Goal: Communication & Community: Share content

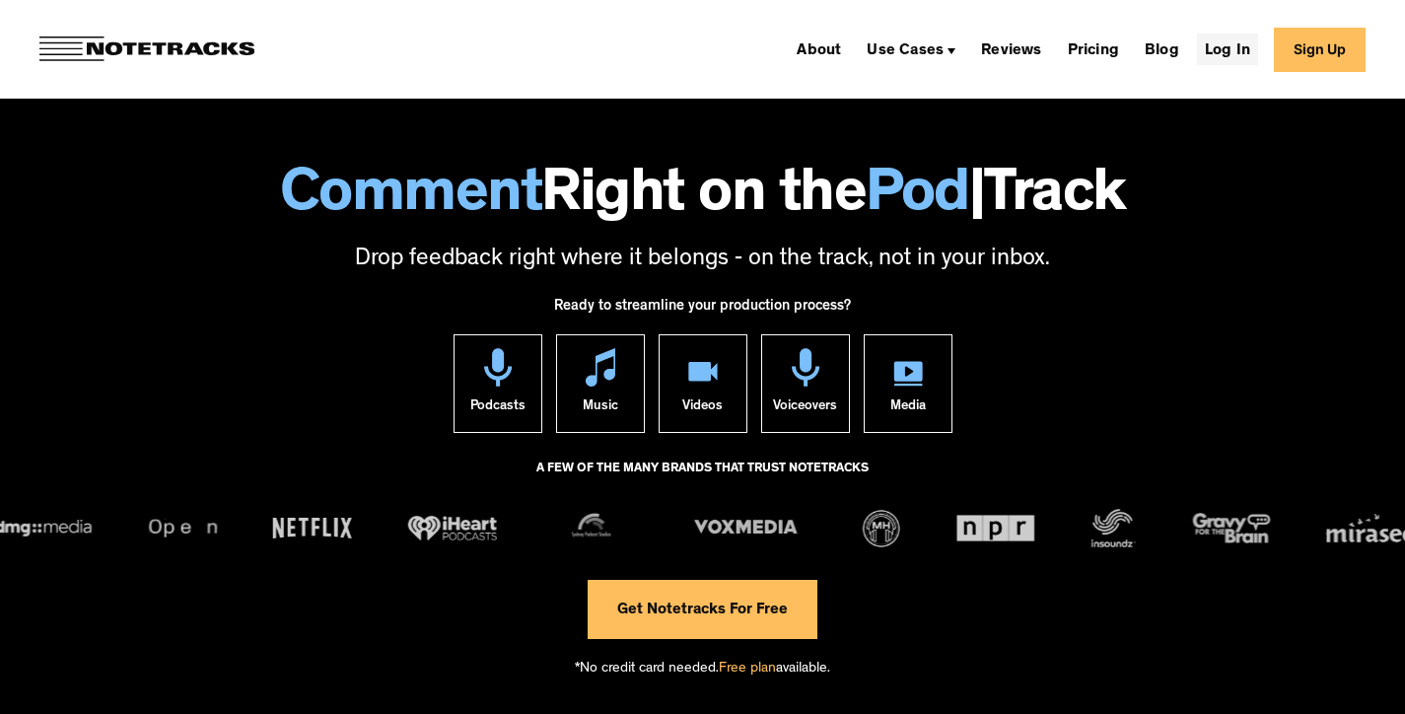
click at [1244, 47] on link "Log In" at bounding box center [1227, 50] width 61 height 32
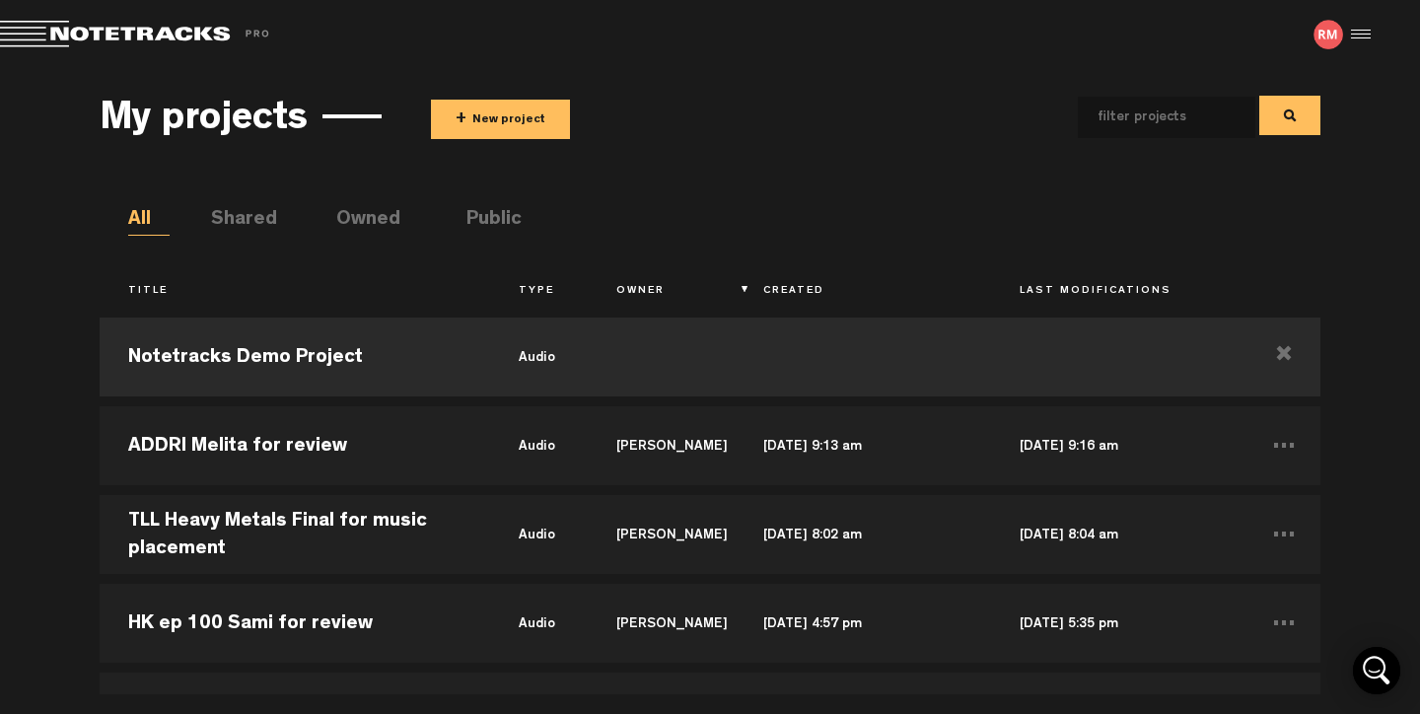
click at [503, 114] on button "+ New project" at bounding box center [500, 119] width 139 height 39
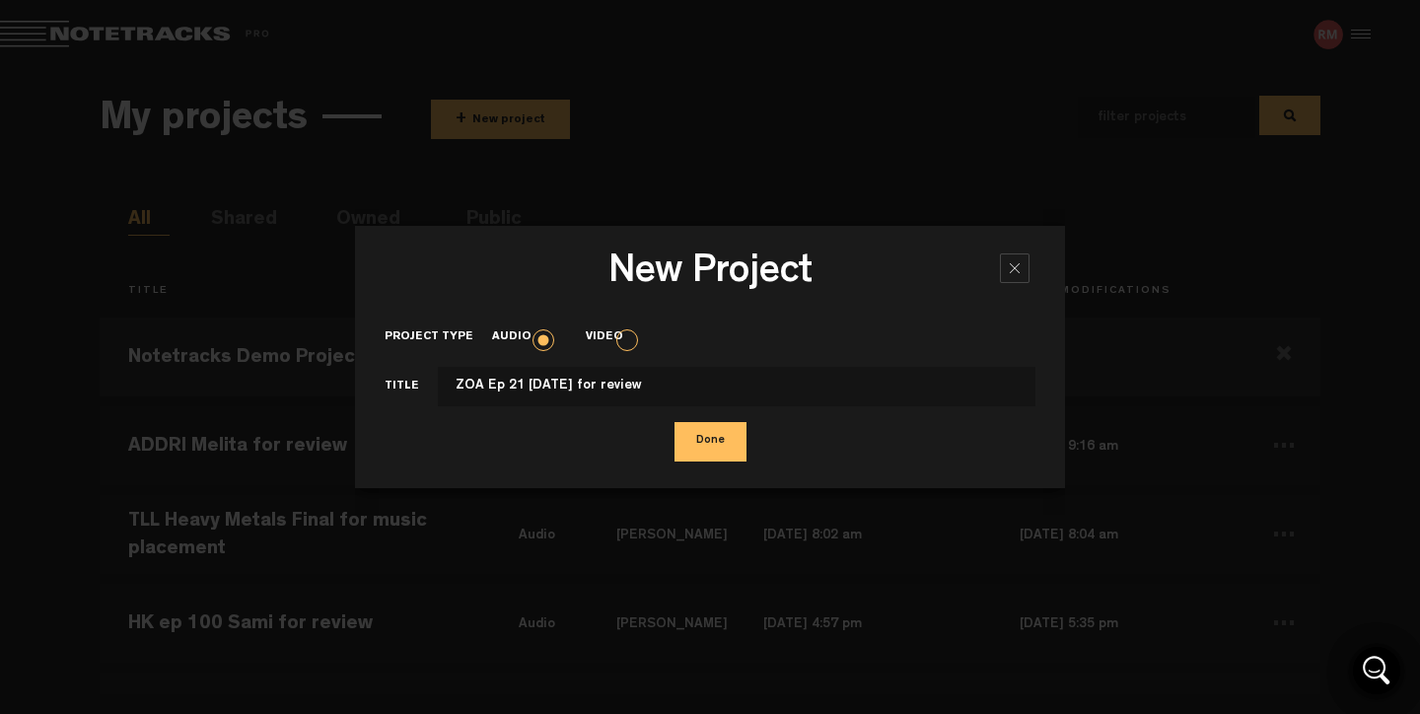
type input "ZOA Ep 21 Sep 10 2025 for review"
click at [721, 444] on button "Done" at bounding box center [711, 441] width 72 height 39
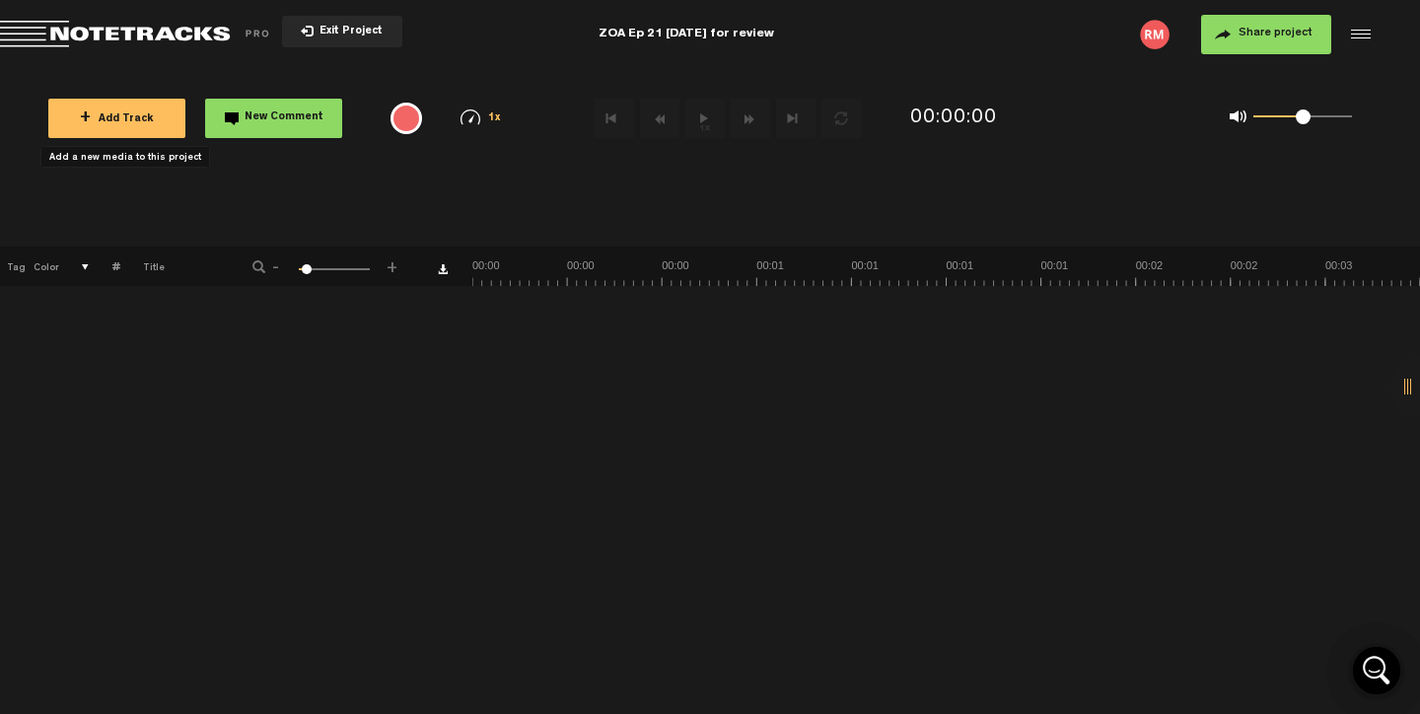
click at [111, 114] on span "+ Add Track" at bounding box center [117, 119] width 74 height 11
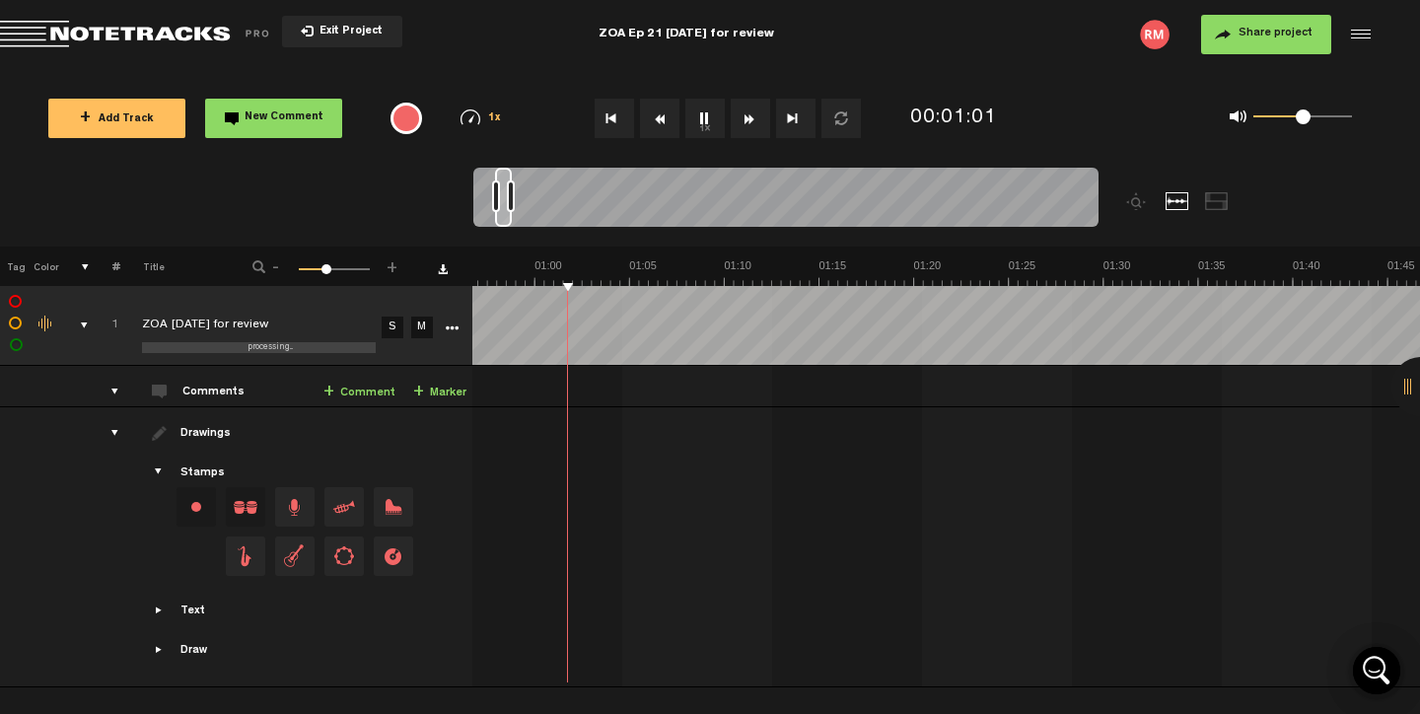
scroll to position [0, 1078]
click at [1264, 27] on button "Share project" at bounding box center [1266, 34] width 130 height 39
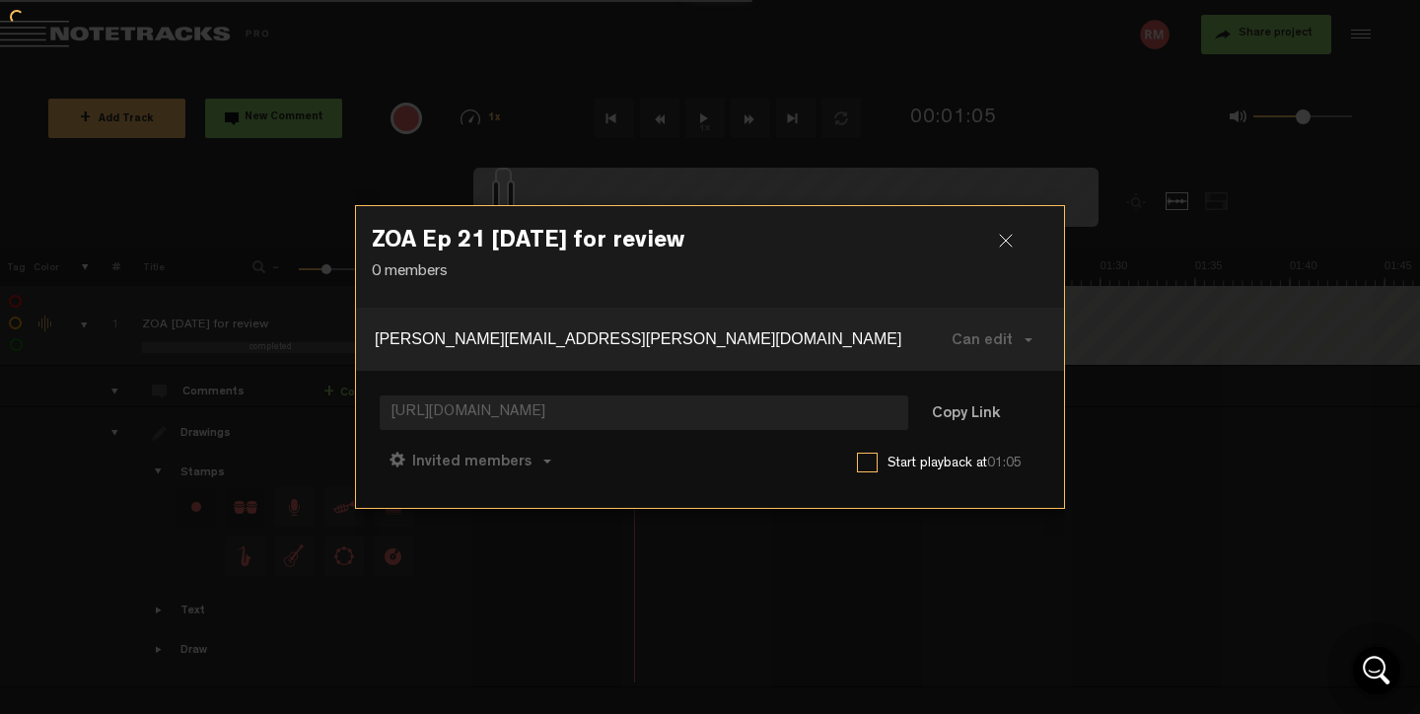
type input "russ.francis@zephyrenviro.com"
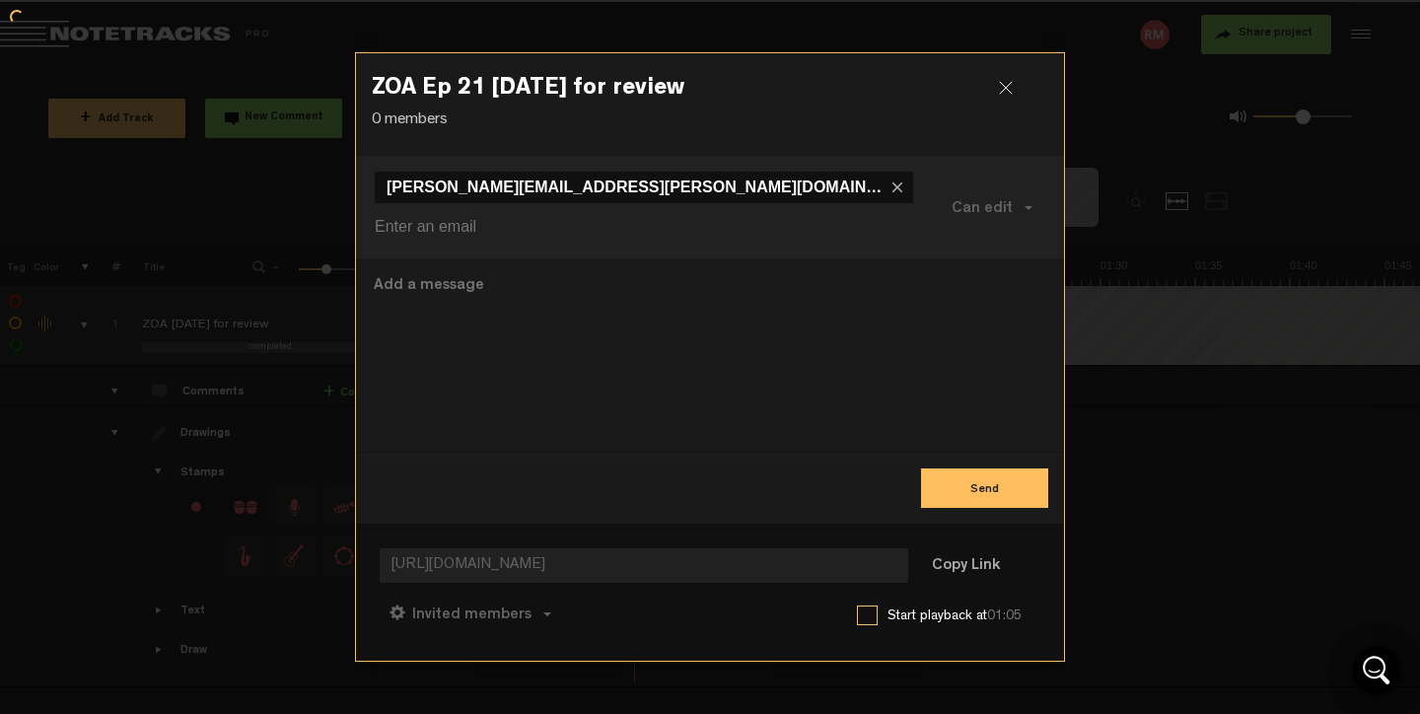
click at [504, 258] on div at bounding box center [710, 354] width 708 height 193
click at [97, 214] on div at bounding box center [710, 357] width 1420 height 714
click at [512, 280] on textarea at bounding box center [710, 355] width 677 height 162
type textarea "Hello mate, here's this mornign's recording."
drag, startPoint x: 986, startPoint y: 468, endPoint x: 987, endPoint y: 492, distance: 23.7
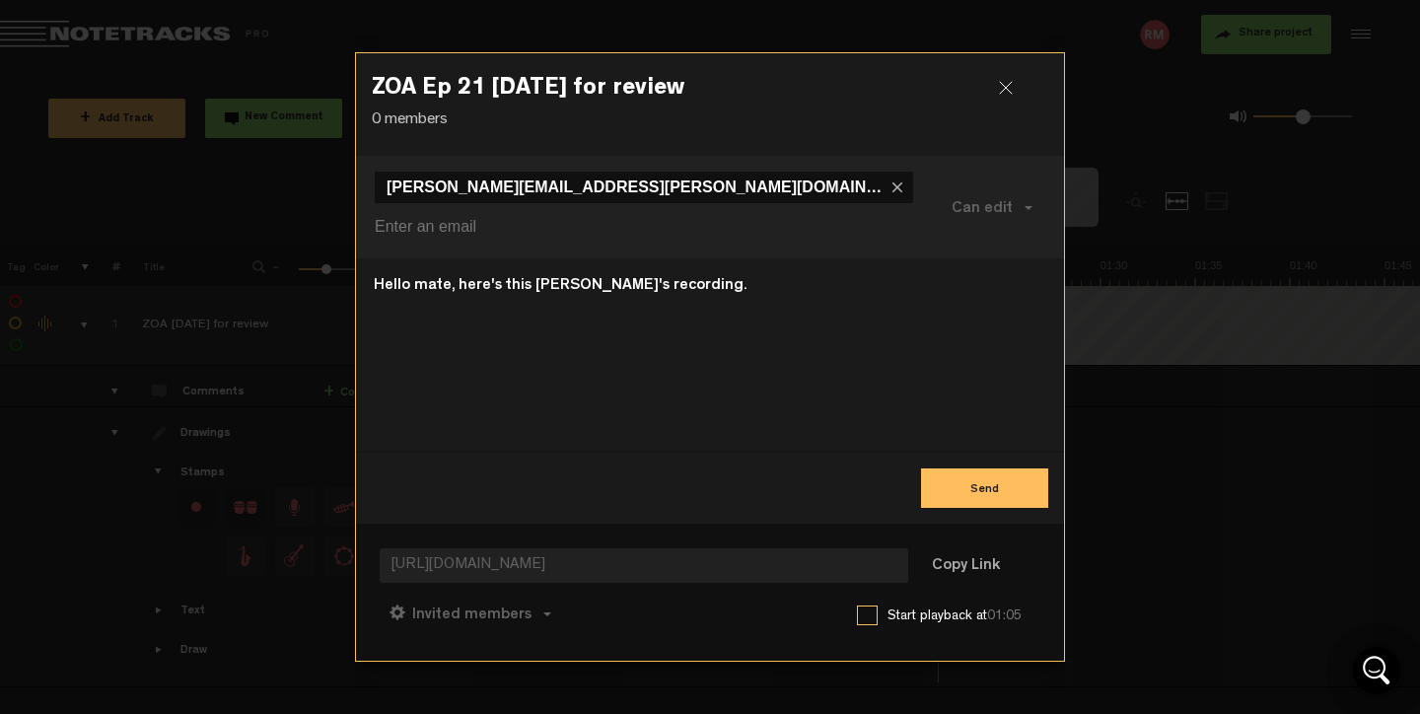
click at [988, 468] on button "Send" at bounding box center [984, 487] width 127 height 39
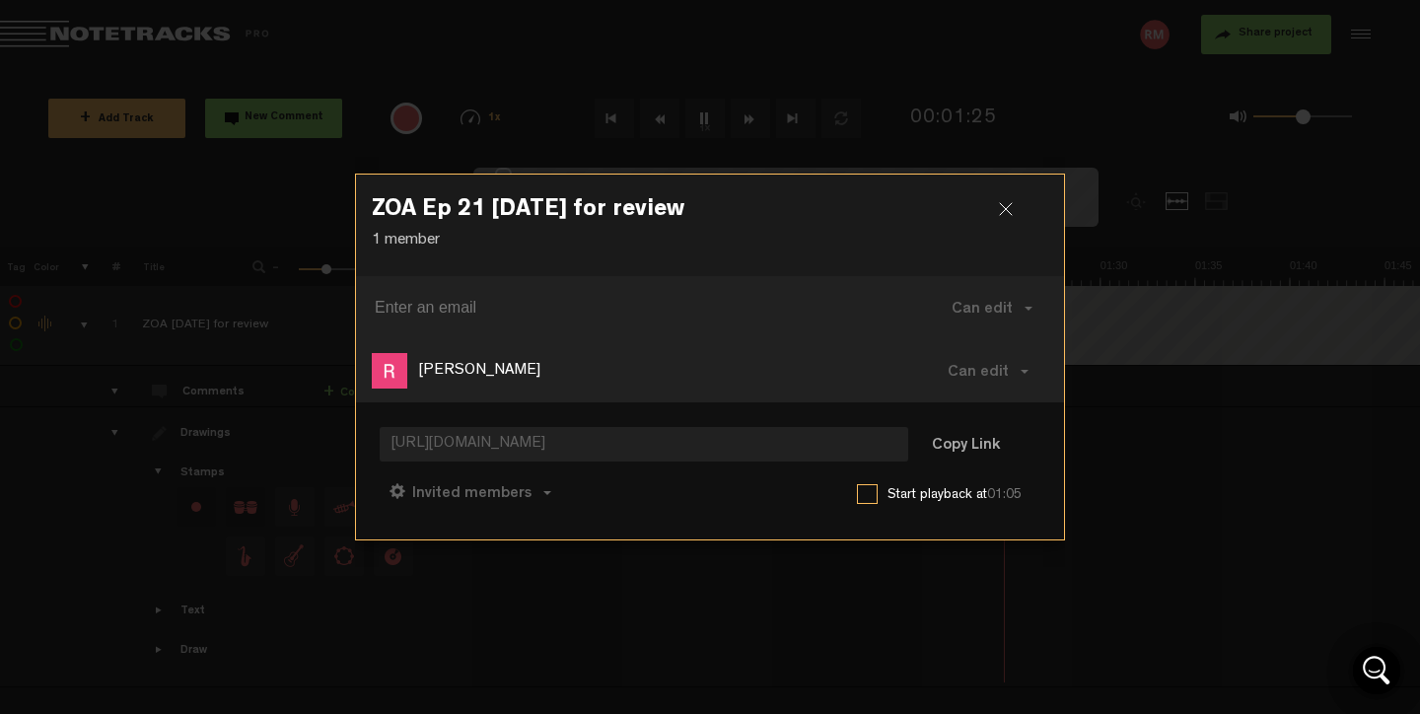
click at [1009, 210] on div at bounding box center [1014, 217] width 30 height 30
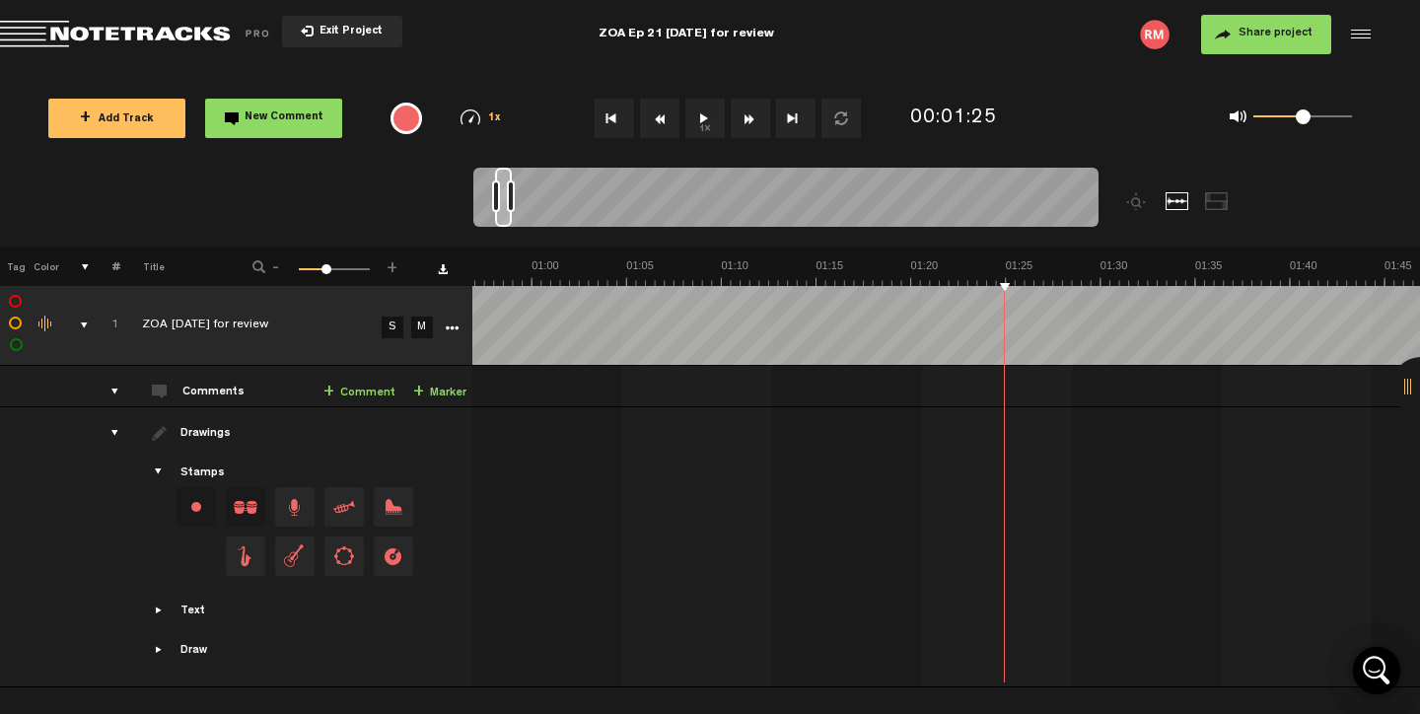
click at [346, 27] on span "Exit Project" at bounding box center [348, 32] width 69 height 11
